Goal: Information Seeking & Learning: Learn about a topic

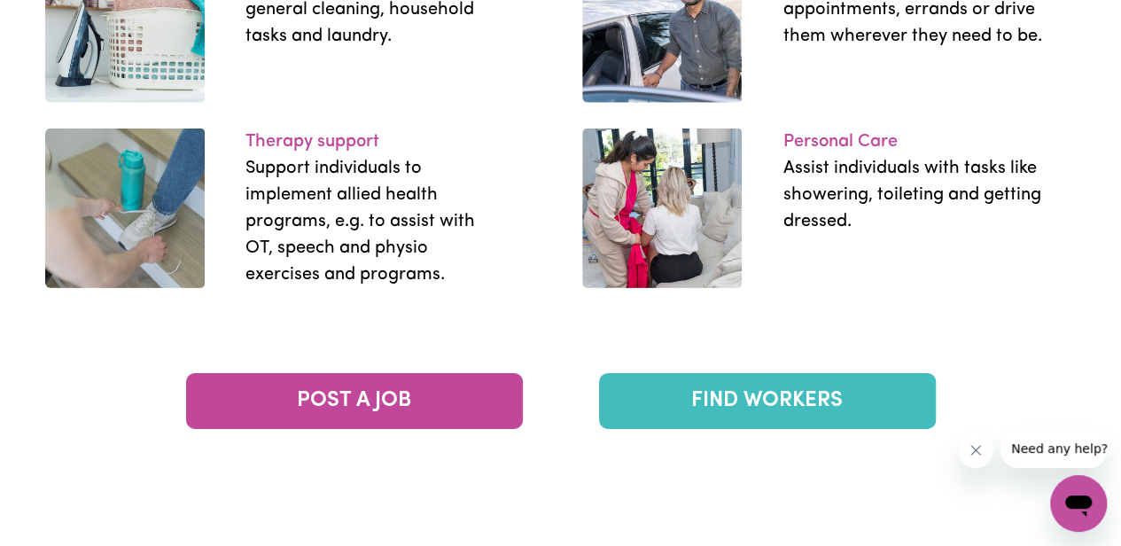
scroll to position [2836, 0]
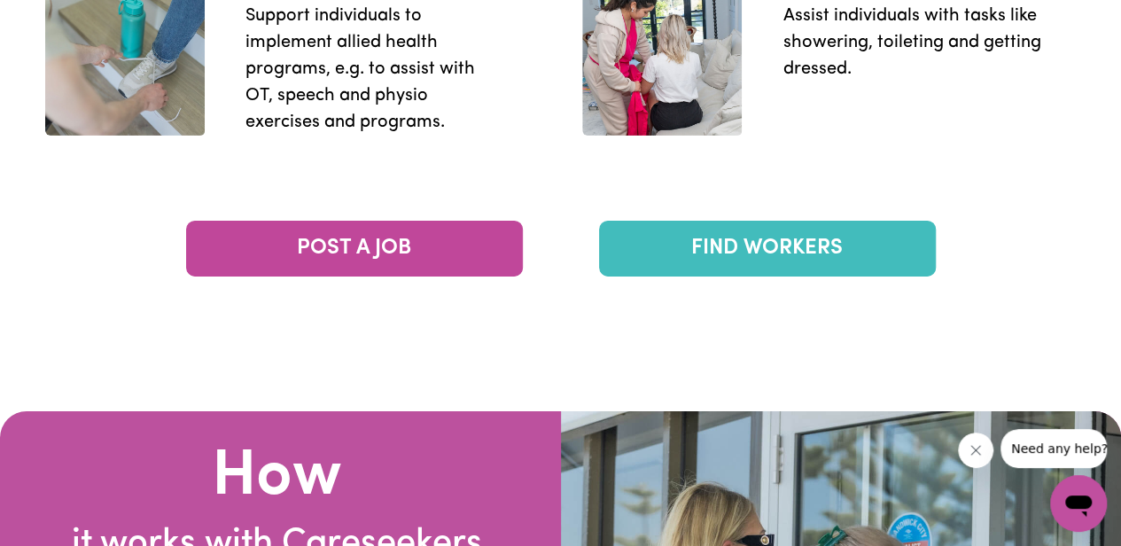
click at [704, 254] on link "FIND WORKERS" at bounding box center [767, 249] width 337 height 56
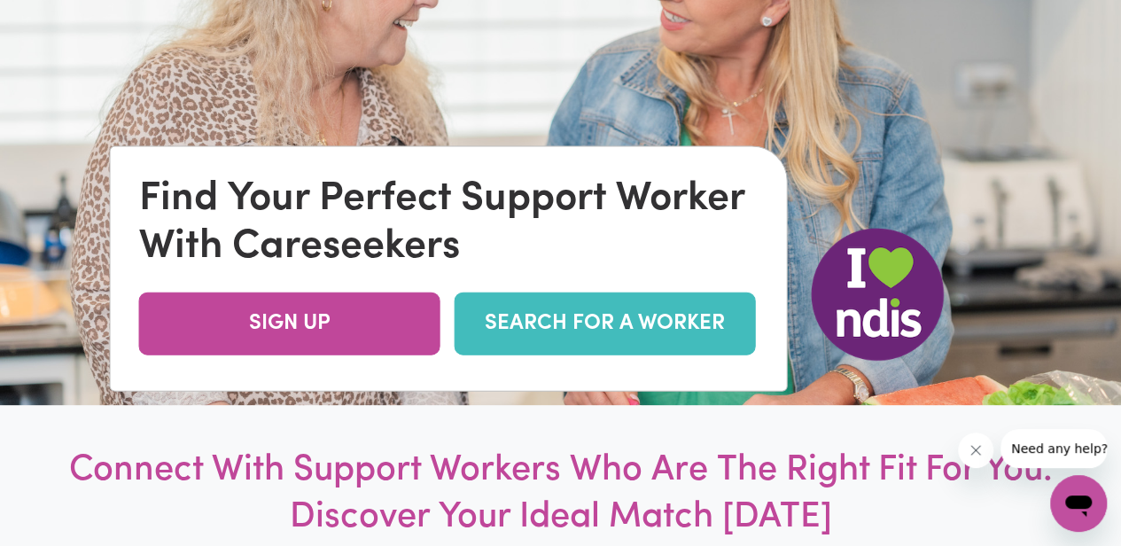
scroll to position [0, 0]
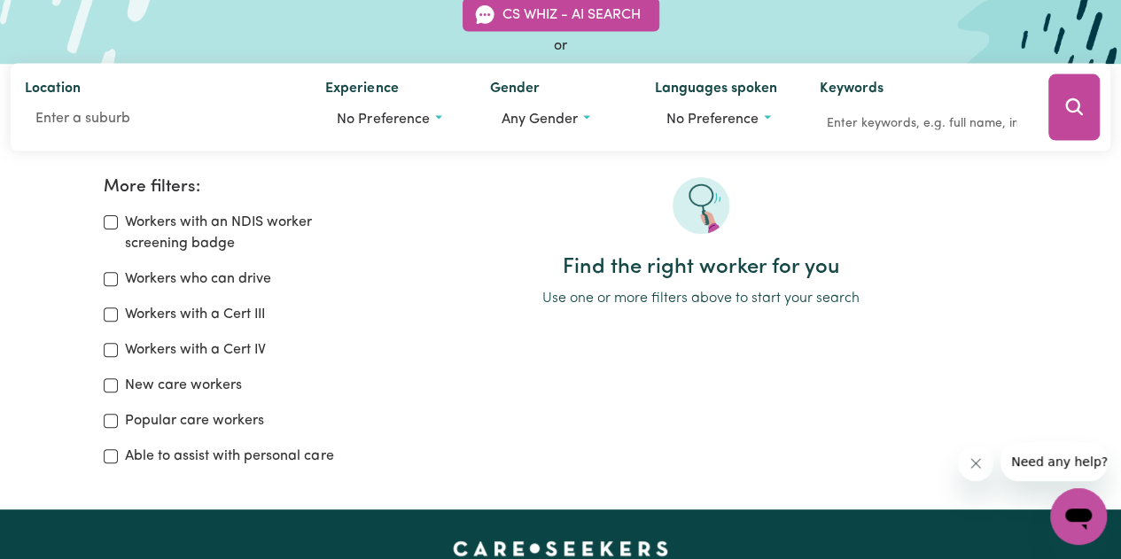
scroll to position [266, 0]
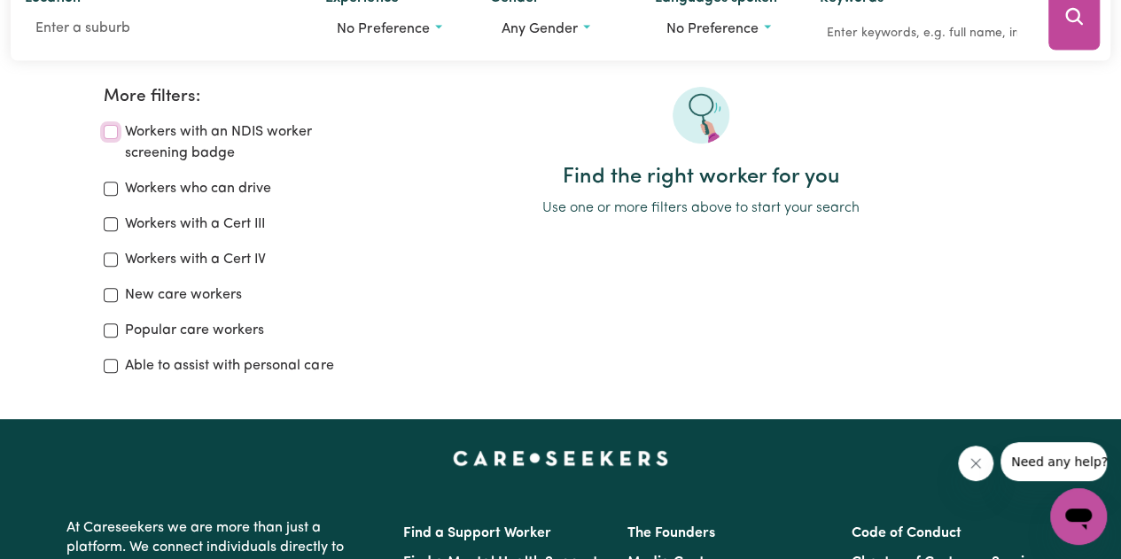
click at [108, 135] on input "Workers with an NDIS worker screening badge" at bounding box center [111, 132] width 14 height 14
checkbox input "true"
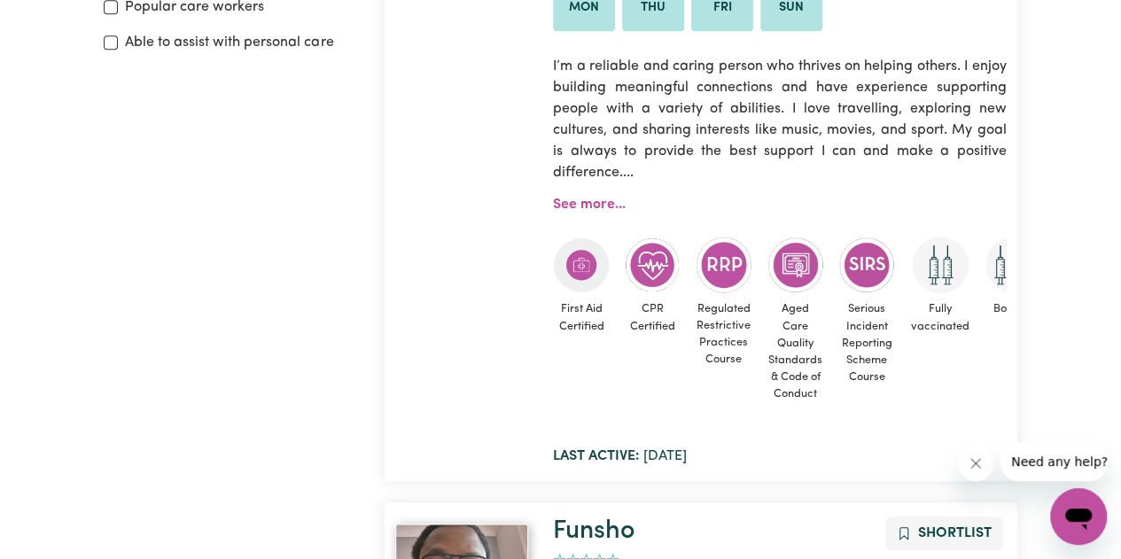
scroll to position [562, 0]
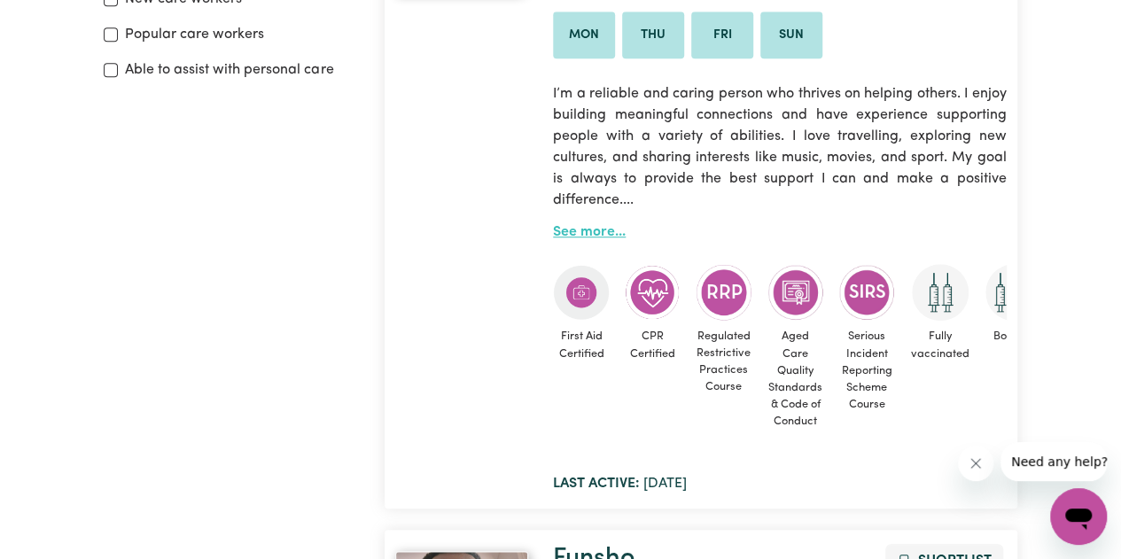
click at [575, 234] on link "See more..." at bounding box center [589, 232] width 73 height 14
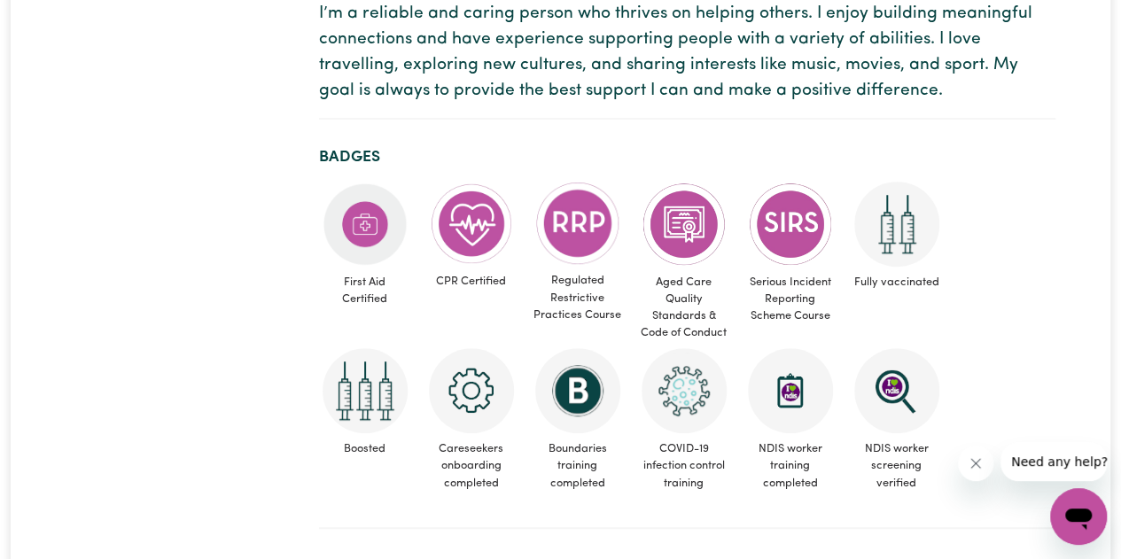
scroll to position [266, 0]
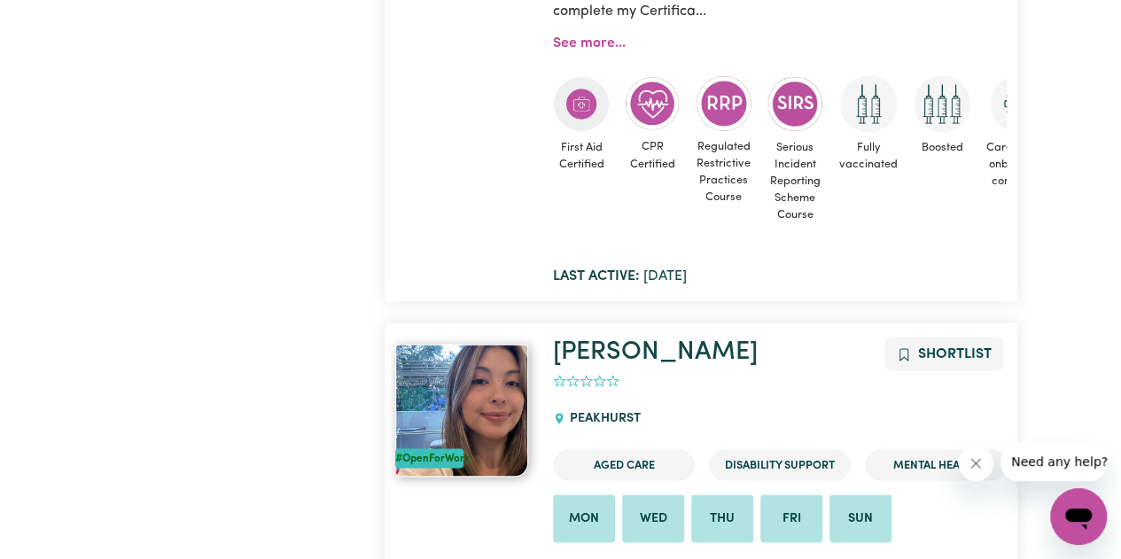
scroll to position [7740, 0]
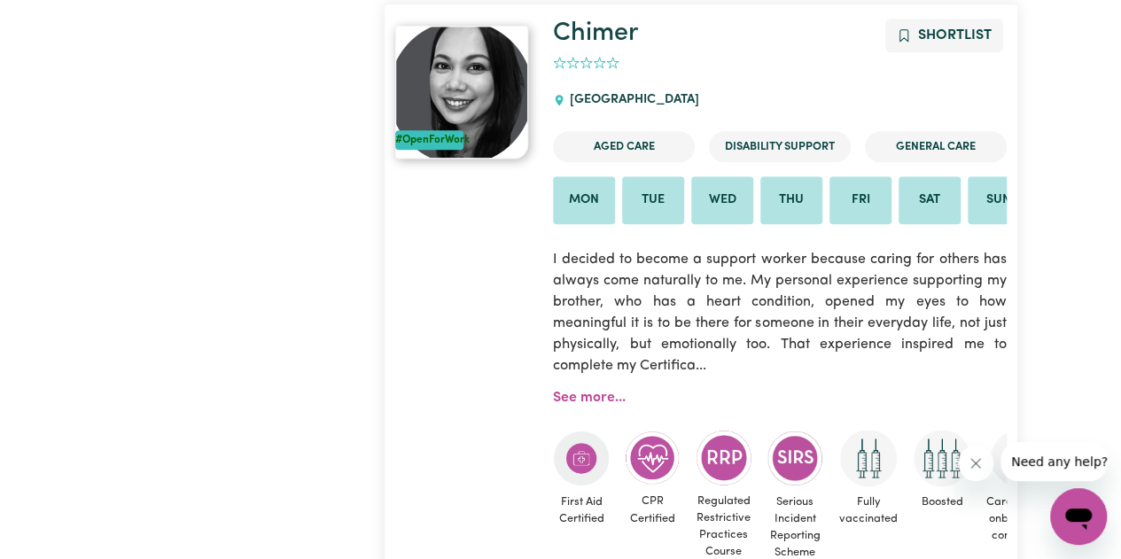
click at [512, 323] on div "#OpenForWork" at bounding box center [464, 330] width 158 height 623
click at [518, 121] on img at bounding box center [461, 92] width 133 height 133
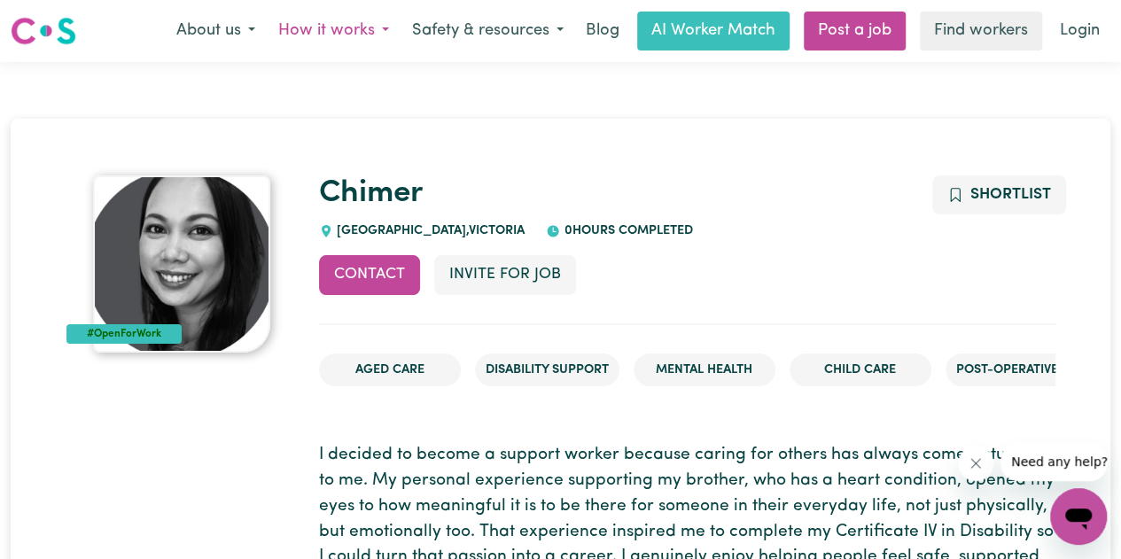
click at [339, 34] on button "How it works" at bounding box center [334, 30] width 134 height 37
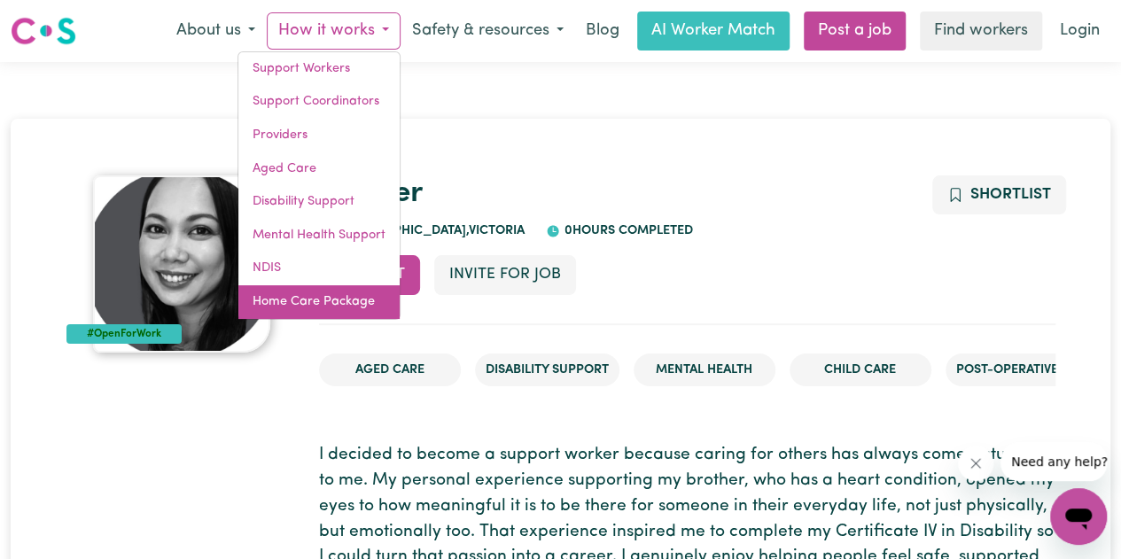
click at [346, 299] on link "Home Care Package" at bounding box center [318, 302] width 161 height 34
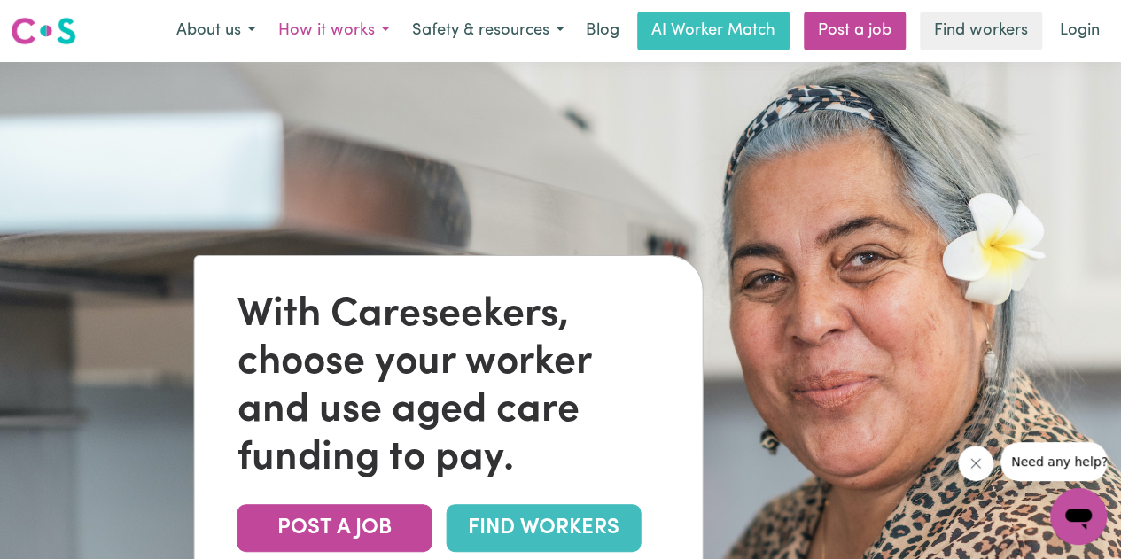
click at [372, 29] on button "How it works" at bounding box center [334, 30] width 134 height 37
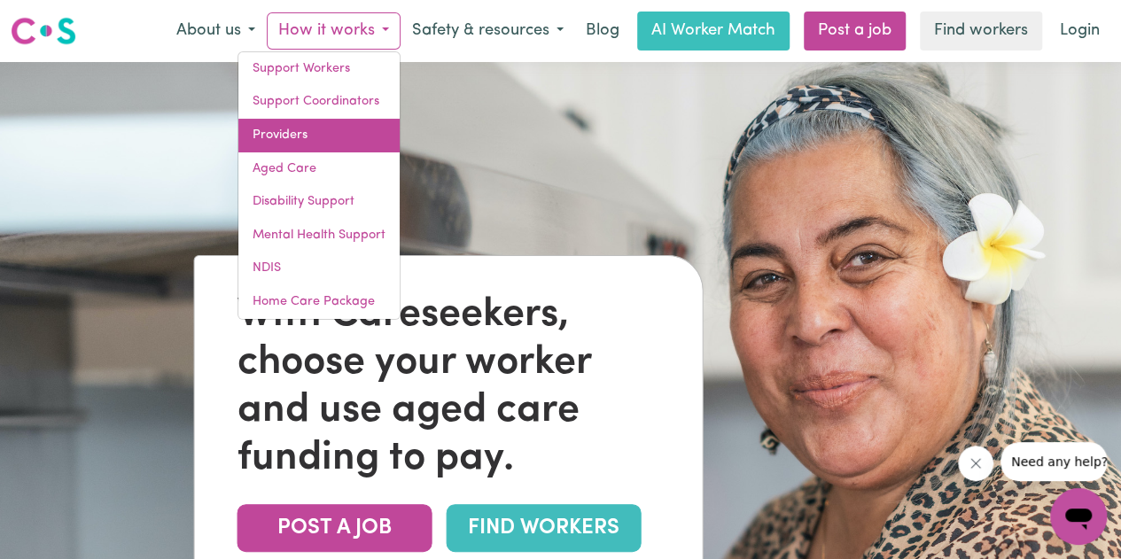
click at [308, 134] on link "Providers" at bounding box center [318, 136] width 161 height 34
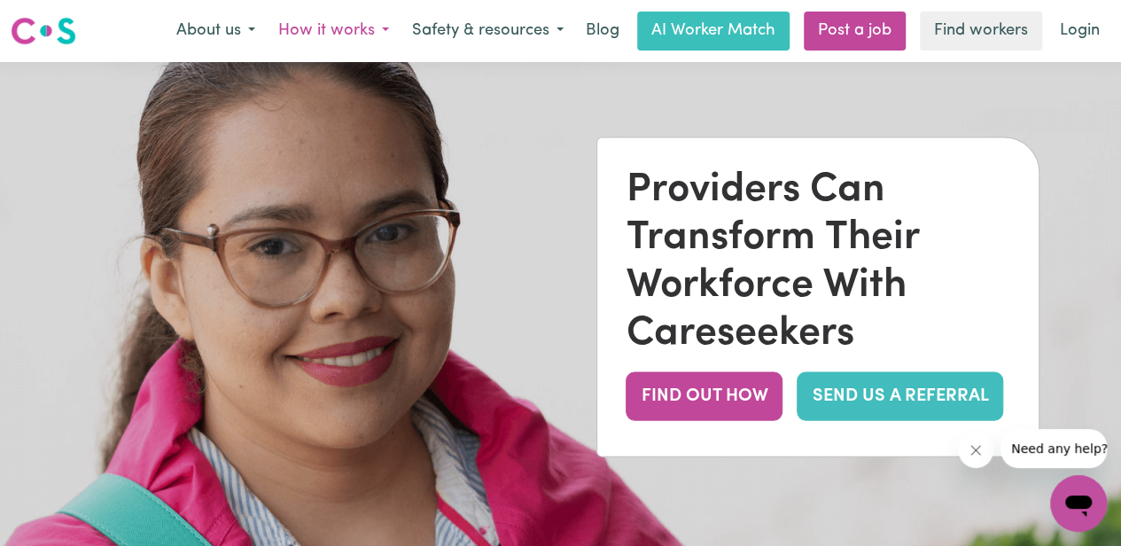
click at [384, 27] on button "How it works" at bounding box center [334, 30] width 134 height 37
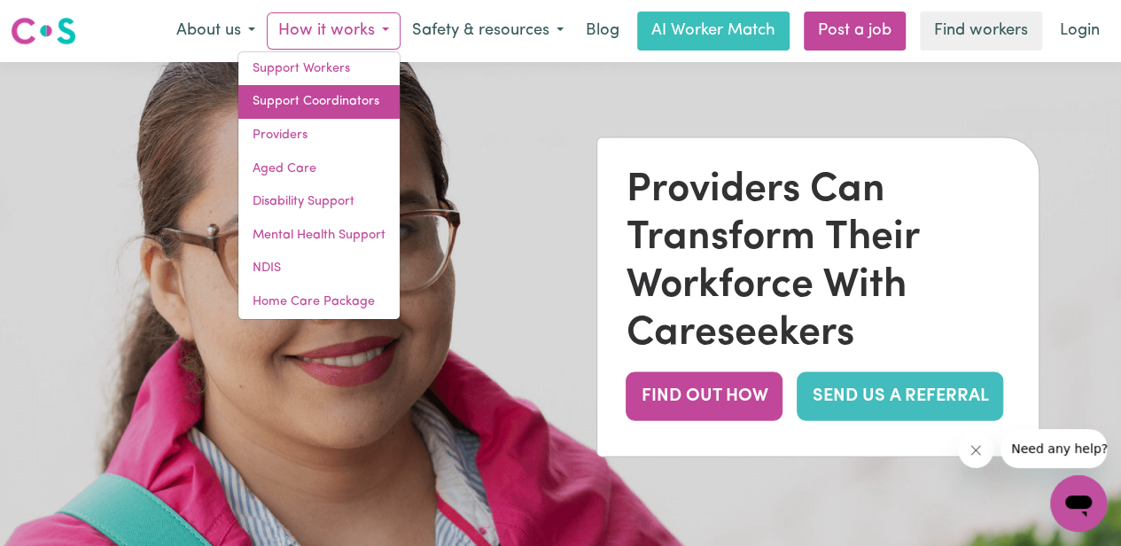
click at [280, 102] on link "Support Coordinators" at bounding box center [318, 102] width 161 height 34
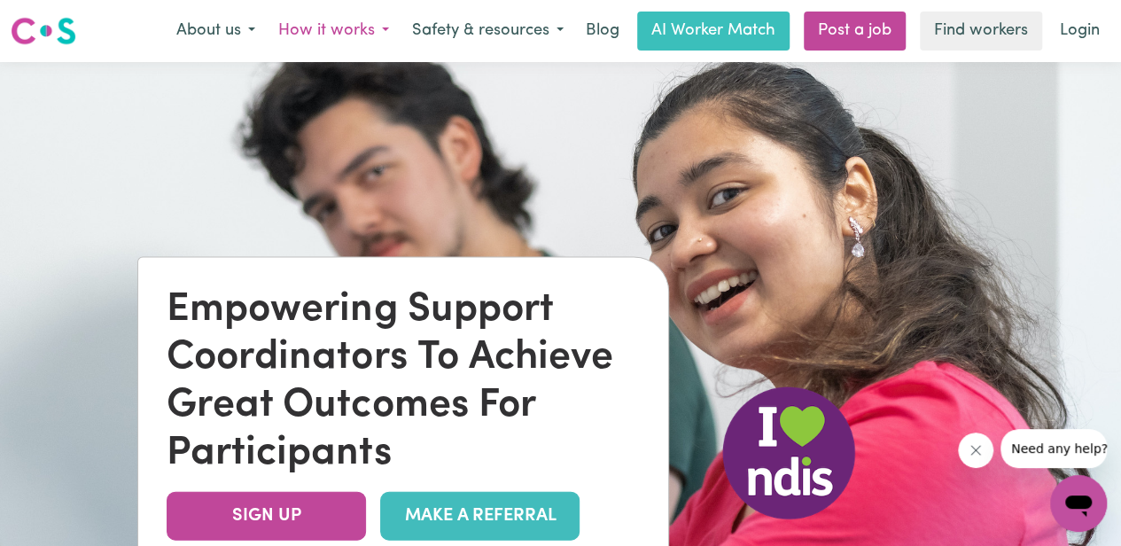
click at [381, 33] on button "How it works" at bounding box center [334, 30] width 134 height 37
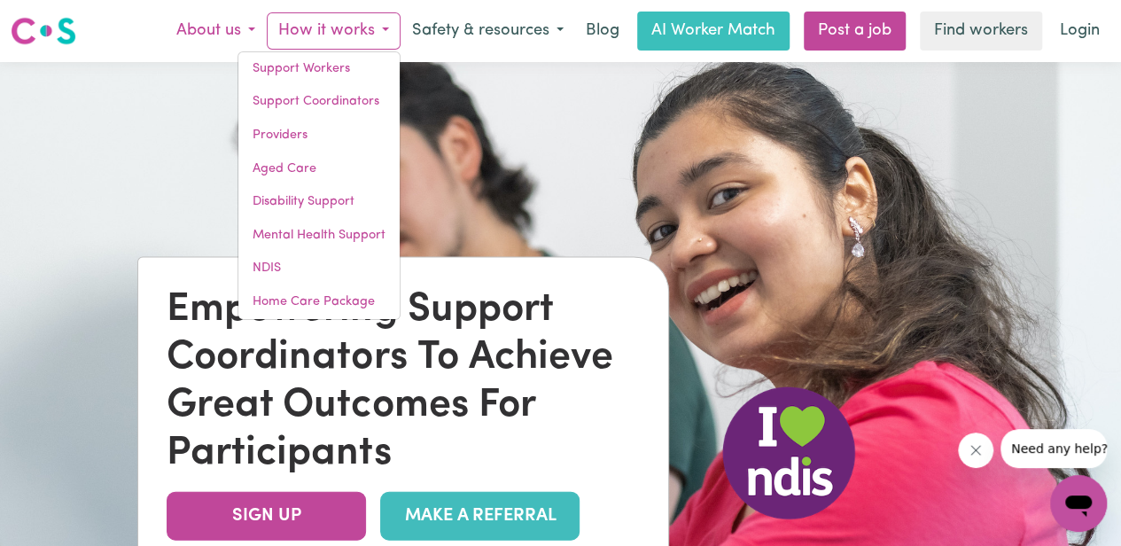
click at [255, 27] on button "About us" at bounding box center [216, 30] width 102 height 37
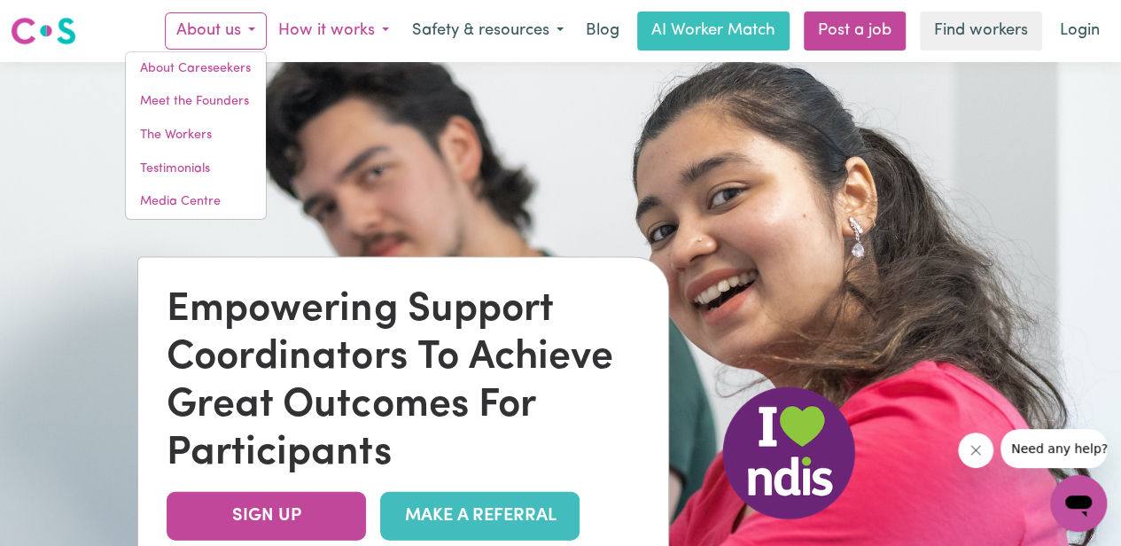
click at [368, 33] on button "How it works" at bounding box center [334, 30] width 134 height 37
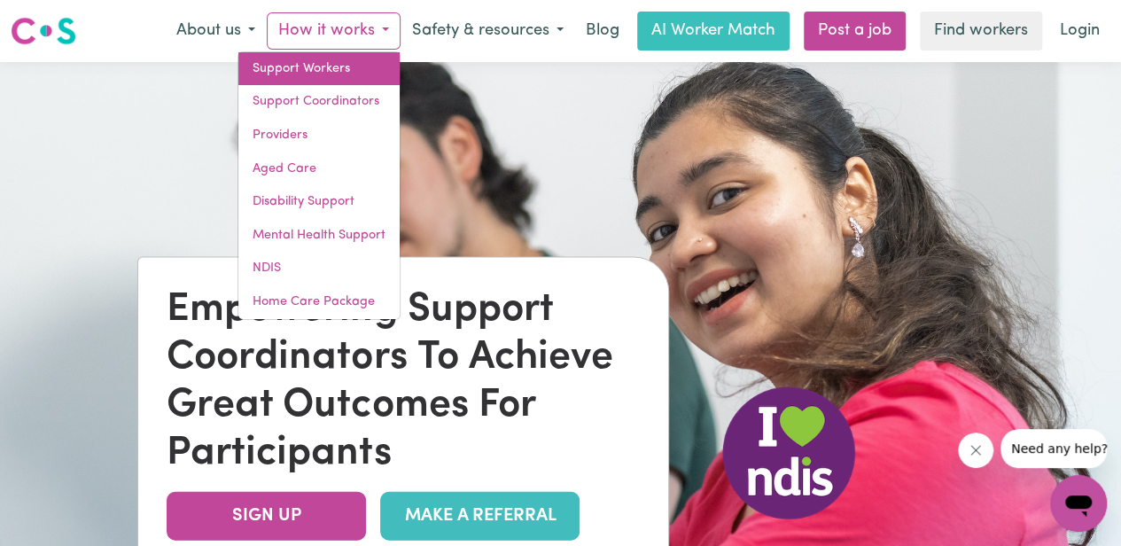
click at [298, 63] on link "Support Workers" at bounding box center [318, 69] width 161 height 34
